Goal: Task Accomplishment & Management: Manage account settings

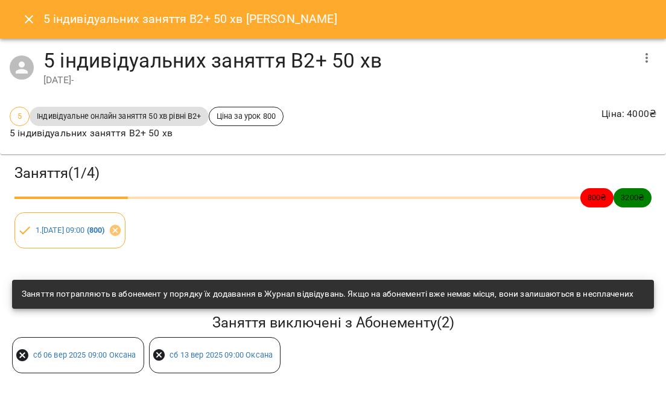
scroll to position [142, 0]
click at [29, 21] on icon "Close" at bounding box center [29, 19] width 14 height 14
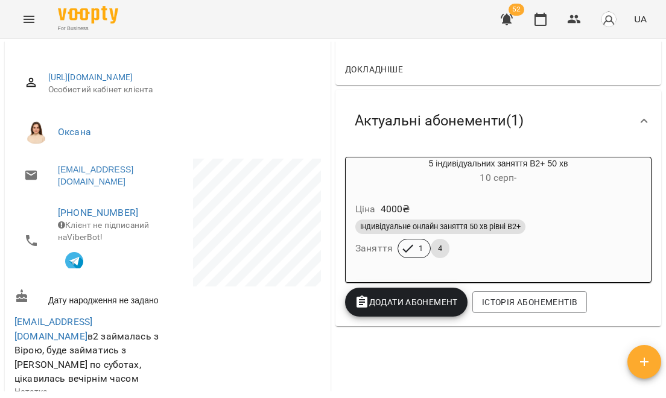
click at [34, 17] on icon "Menu" at bounding box center [29, 19] width 11 height 7
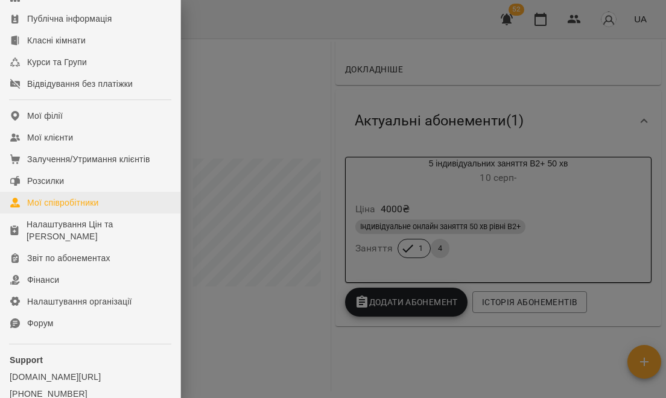
scroll to position [163, 0]
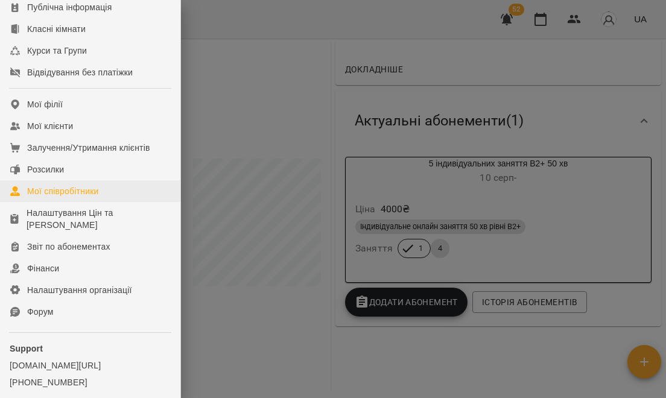
click at [86, 197] on div "Мої співробітники" at bounding box center [63, 191] width 72 height 12
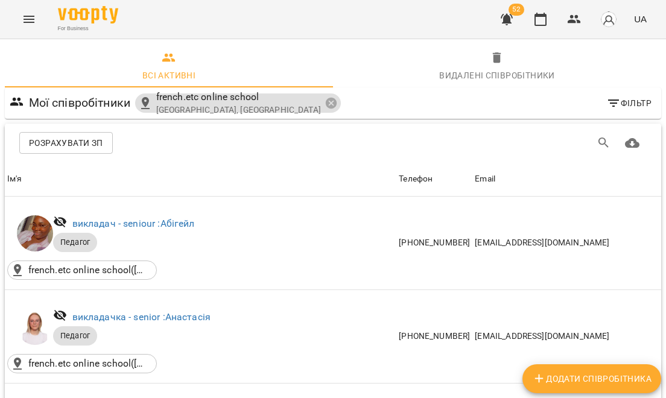
click at [637, 103] on span "Фільтр" at bounding box center [628, 103] width 45 height 14
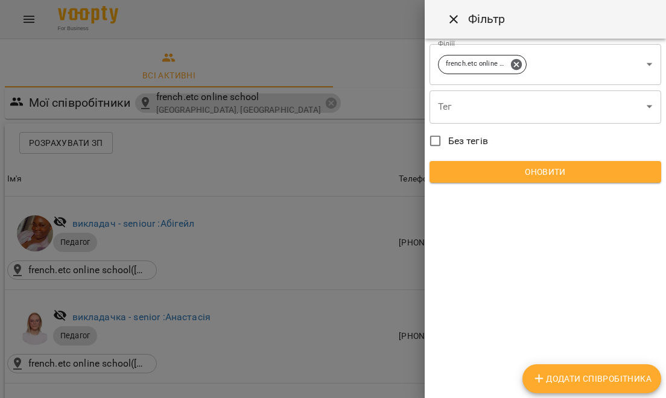
scroll to position [0, 1]
click at [343, 190] on div at bounding box center [333, 199] width 666 height 398
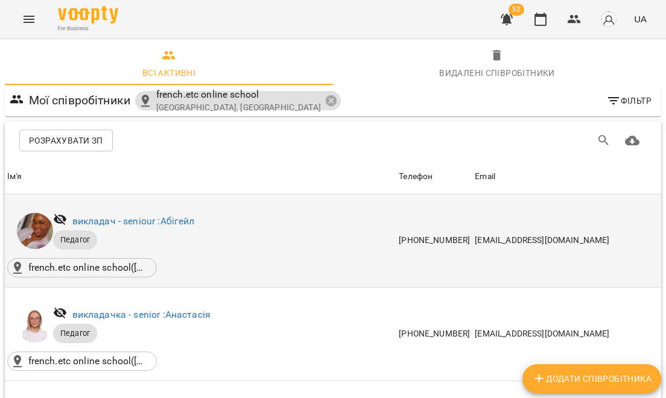
scroll to position [1338, 0]
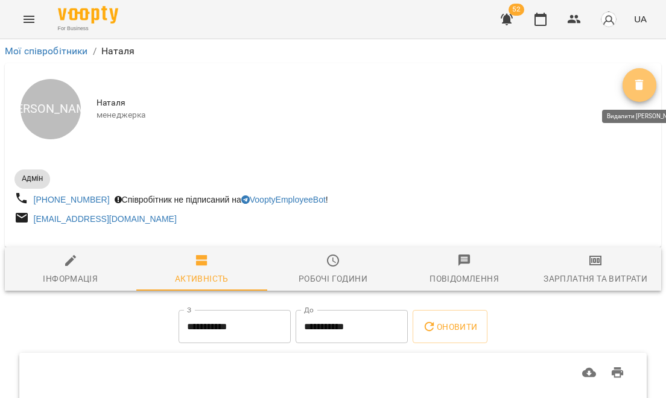
click at [640, 90] on icon "Видалити" at bounding box center [639, 85] width 14 height 14
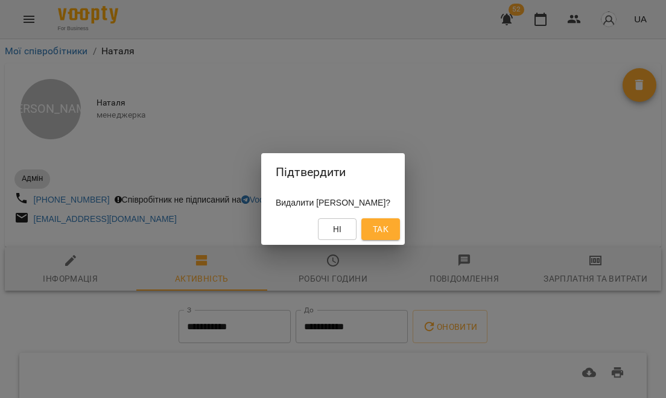
click at [376, 227] on button "Так" at bounding box center [380, 229] width 39 height 22
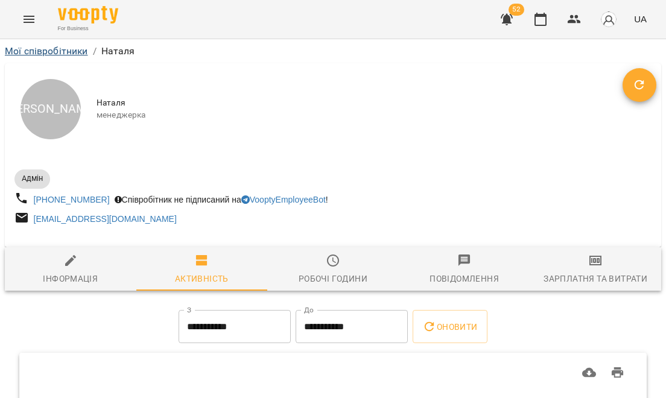
click at [50, 53] on link "Мої співробітники" at bounding box center [46, 50] width 83 height 11
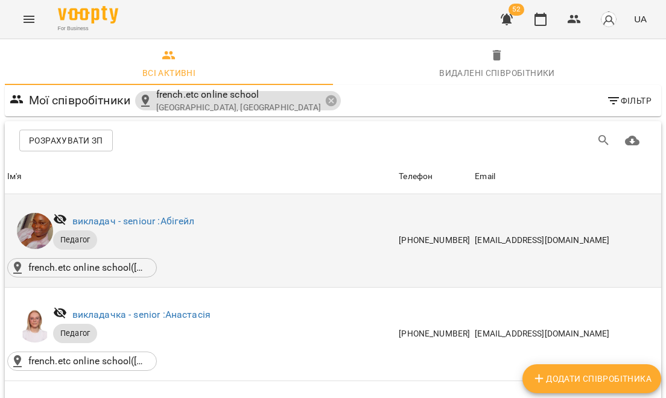
scroll to position [1612, 0]
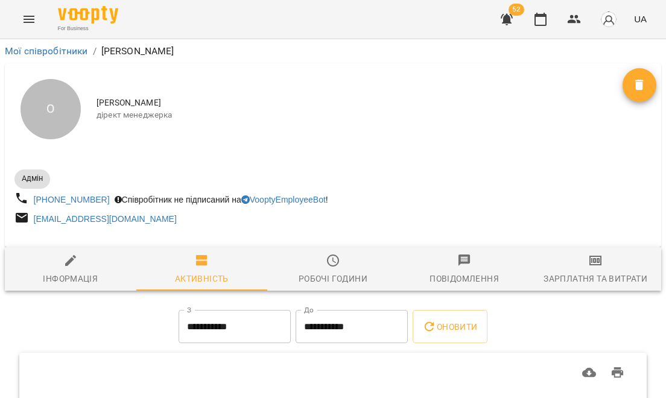
click at [641, 88] on icon "Видалити" at bounding box center [639, 85] width 8 height 11
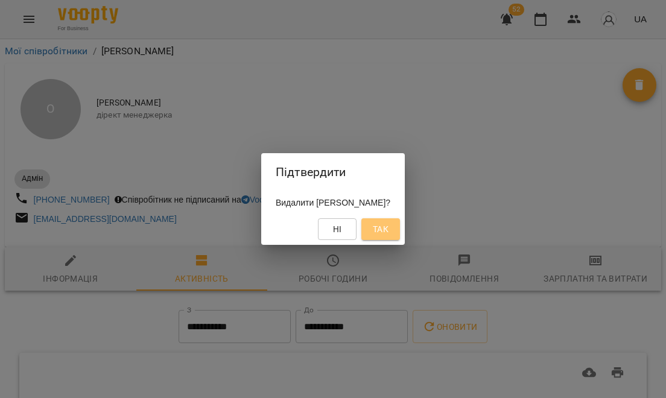
click at [389, 224] on span "Так" at bounding box center [381, 229] width 16 height 14
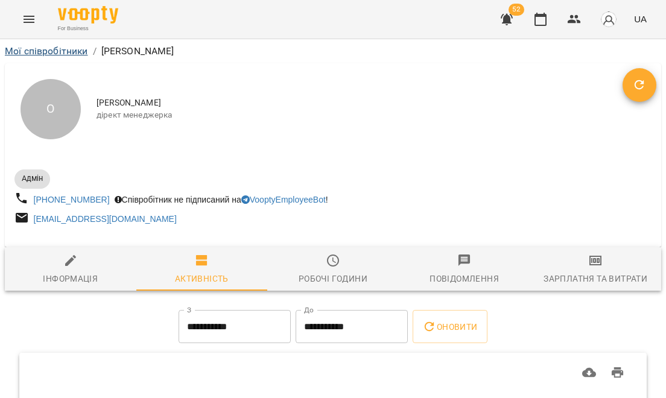
click at [59, 49] on link "Мої співробітники" at bounding box center [46, 50] width 83 height 11
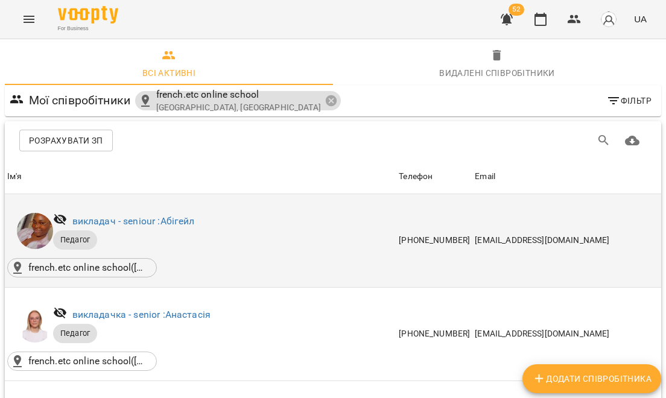
scroll to position [1689, 0]
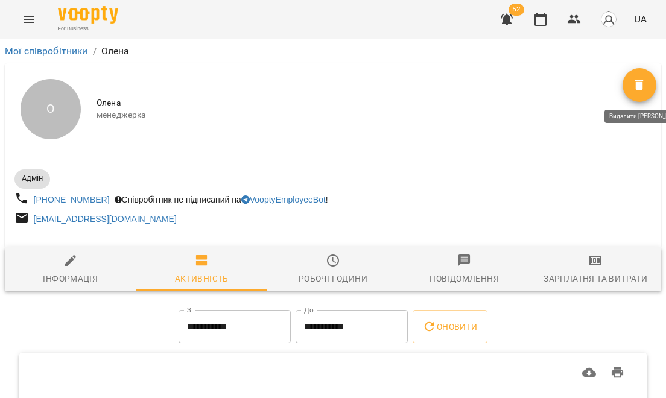
click at [633, 84] on icon "Видалити" at bounding box center [639, 85] width 14 height 14
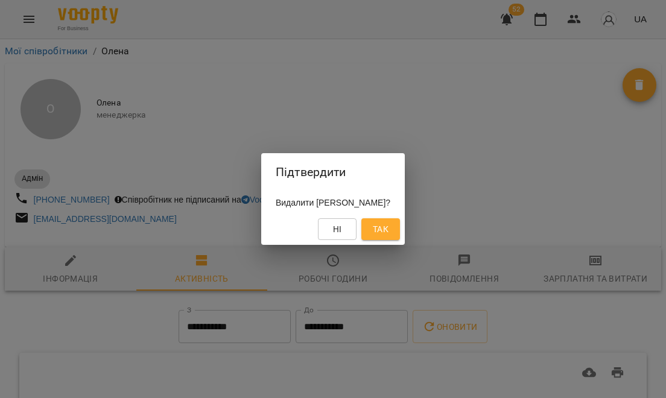
click at [381, 223] on button "Так" at bounding box center [380, 229] width 39 height 22
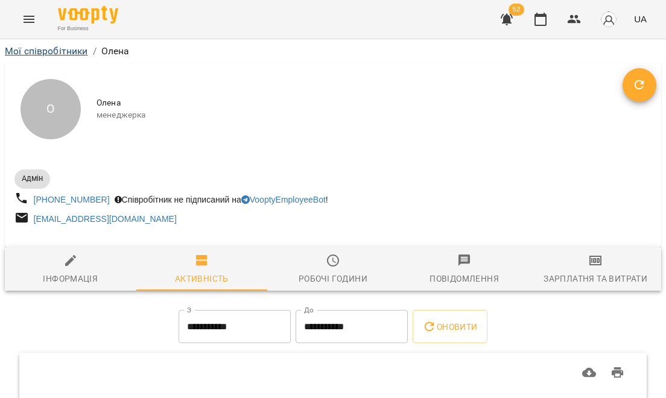
click at [70, 46] on link "Мої співробітники" at bounding box center [46, 50] width 83 height 11
